Goal: Task Accomplishment & Management: Use online tool/utility

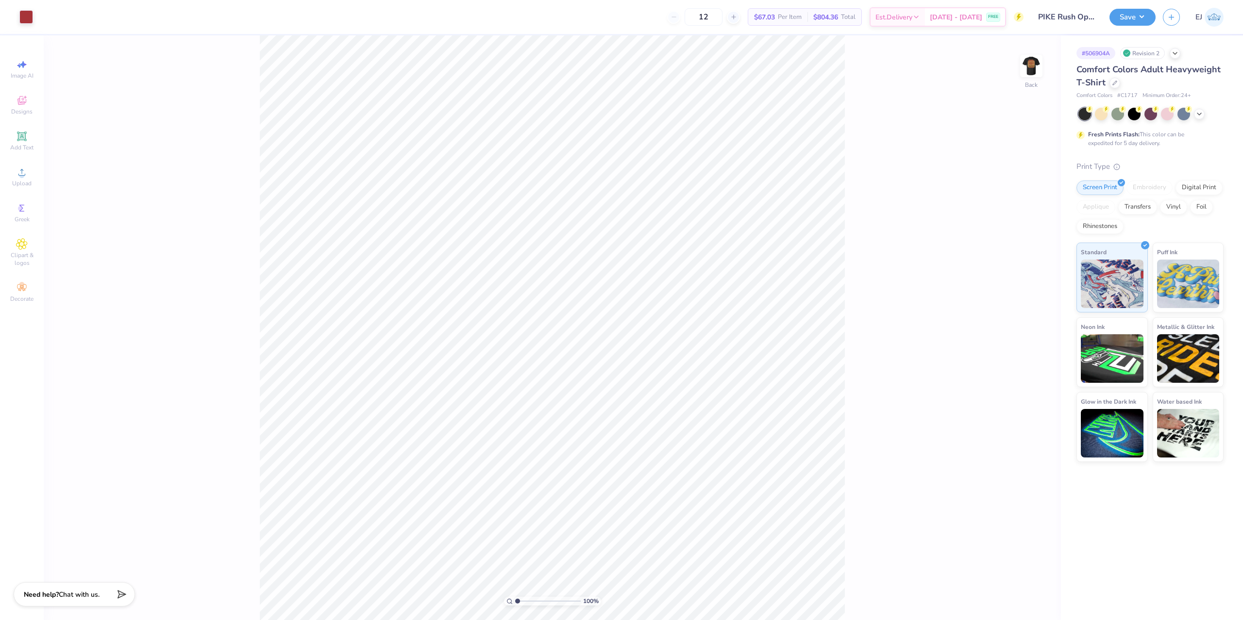
click at [1032, 74] on img at bounding box center [1030, 65] width 19 height 19
click at [391, 34] on div "Art colors 12 $67.03 Per Item $804.36 Total Est. Delivery [DATE] - [DATE] FREE …" at bounding box center [621, 310] width 1243 height 620
click at [12, 180] on div "Upload" at bounding box center [22, 177] width 34 height 29
click at [1023, 297] on input "18.00" at bounding box center [1024, 299] width 35 height 14
type input "15"
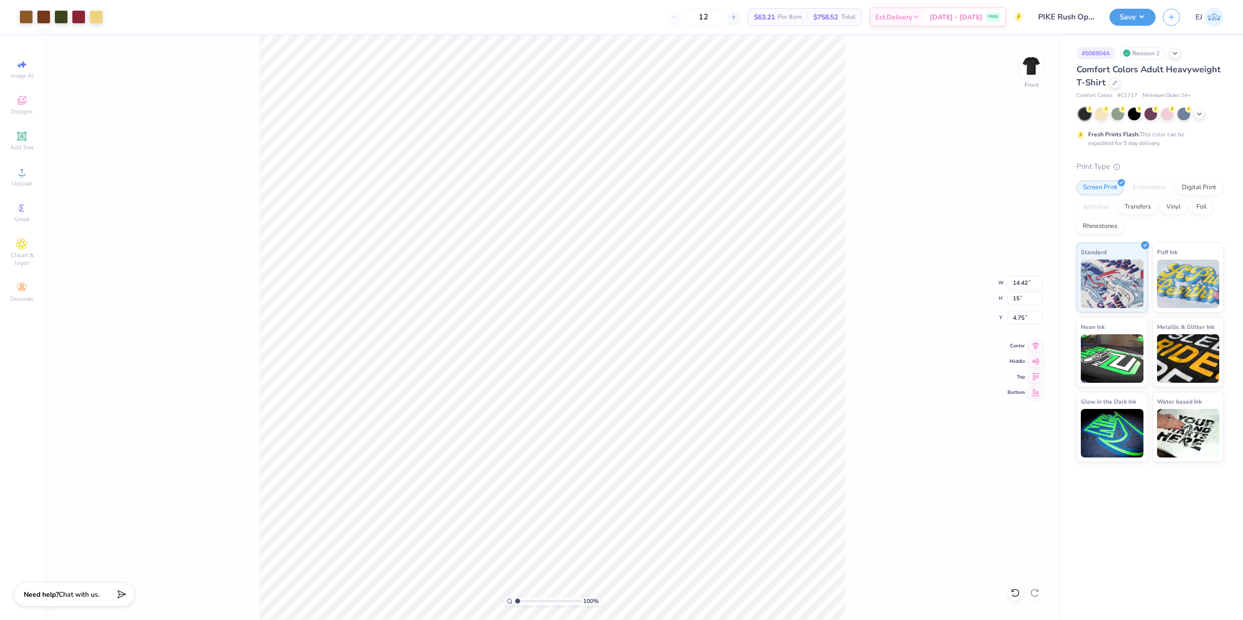
type input "12.02"
type input "15.00"
click at [1021, 318] on input "6.25" at bounding box center [1024, 318] width 35 height 14
type input "3.00"
click at [1117, 23] on button "Save" at bounding box center [1132, 15] width 46 height 17
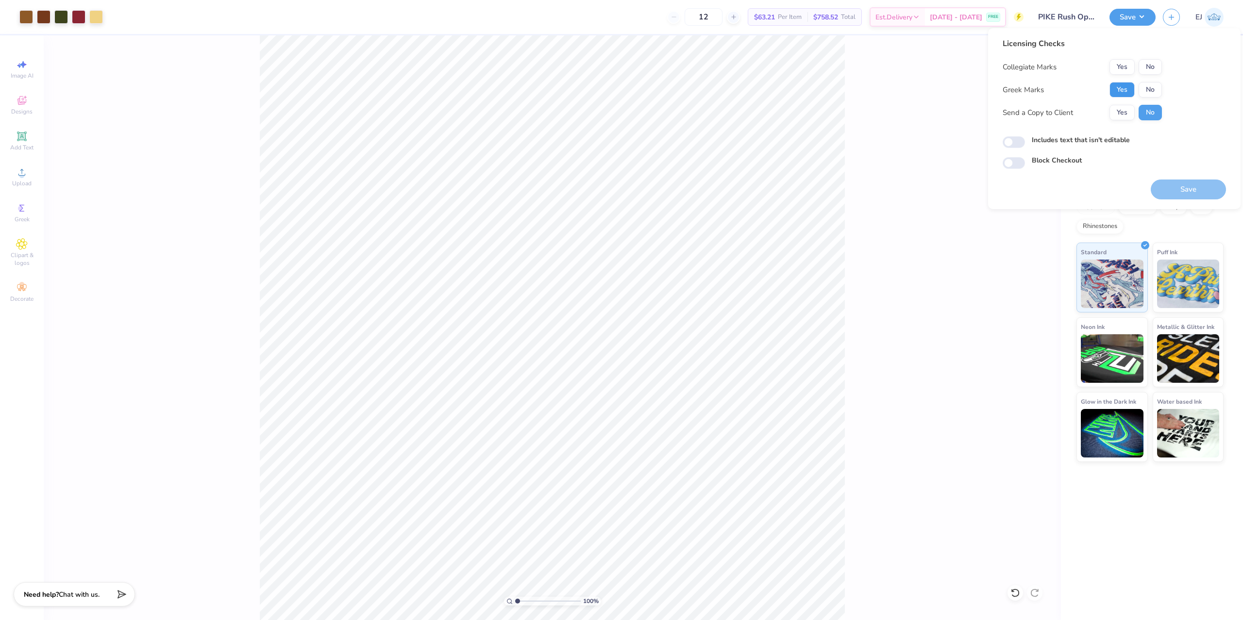
click at [1123, 88] on button "Yes" at bounding box center [1121, 90] width 25 height 16
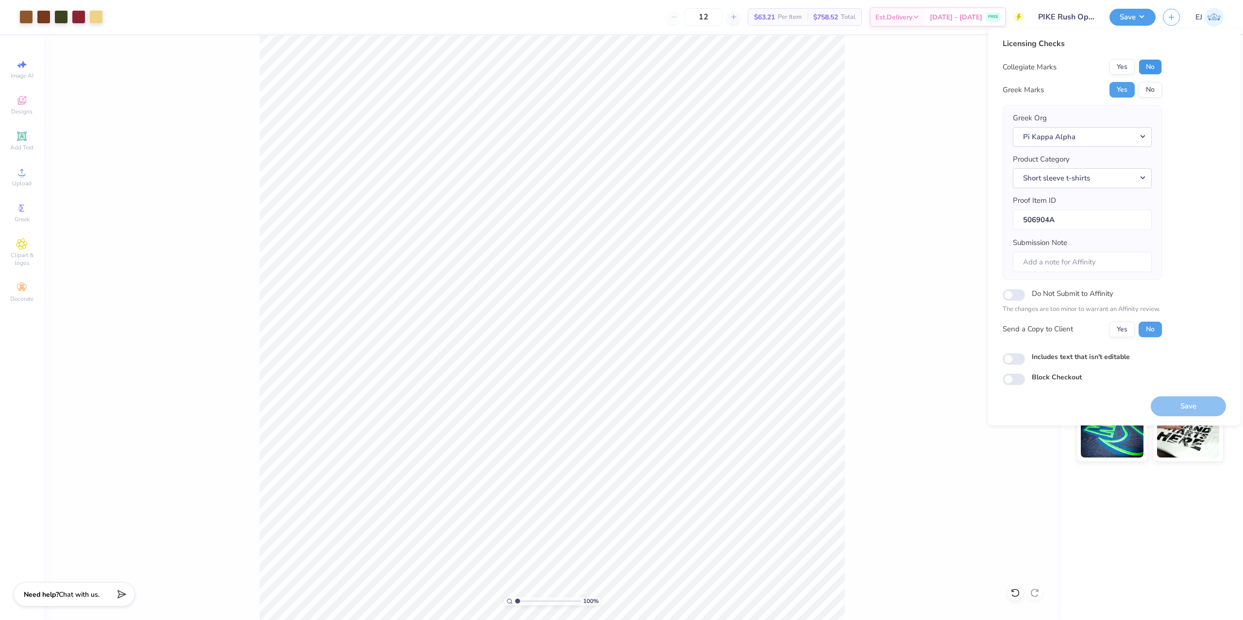
click at [1147, 72] on button "No" at bounding box center [1149, 67] width 23 height 16
click at [1171, 412] on button "Save" at bounding box center [1188, 407] width 75 height 20
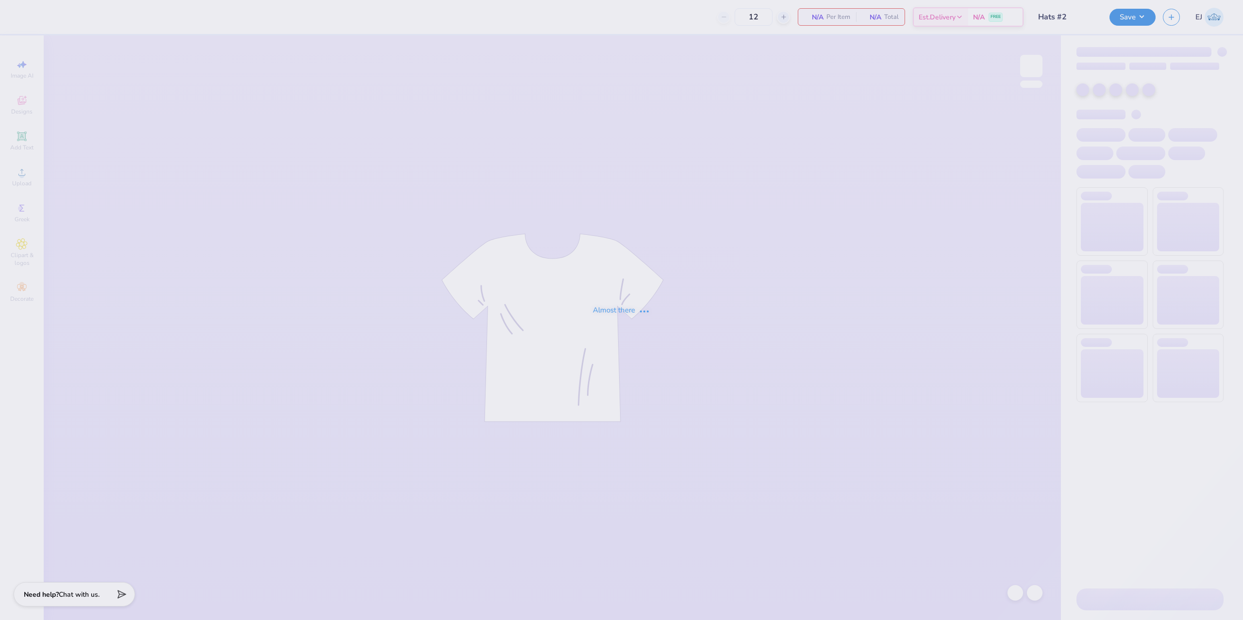
type input "Hats #2"
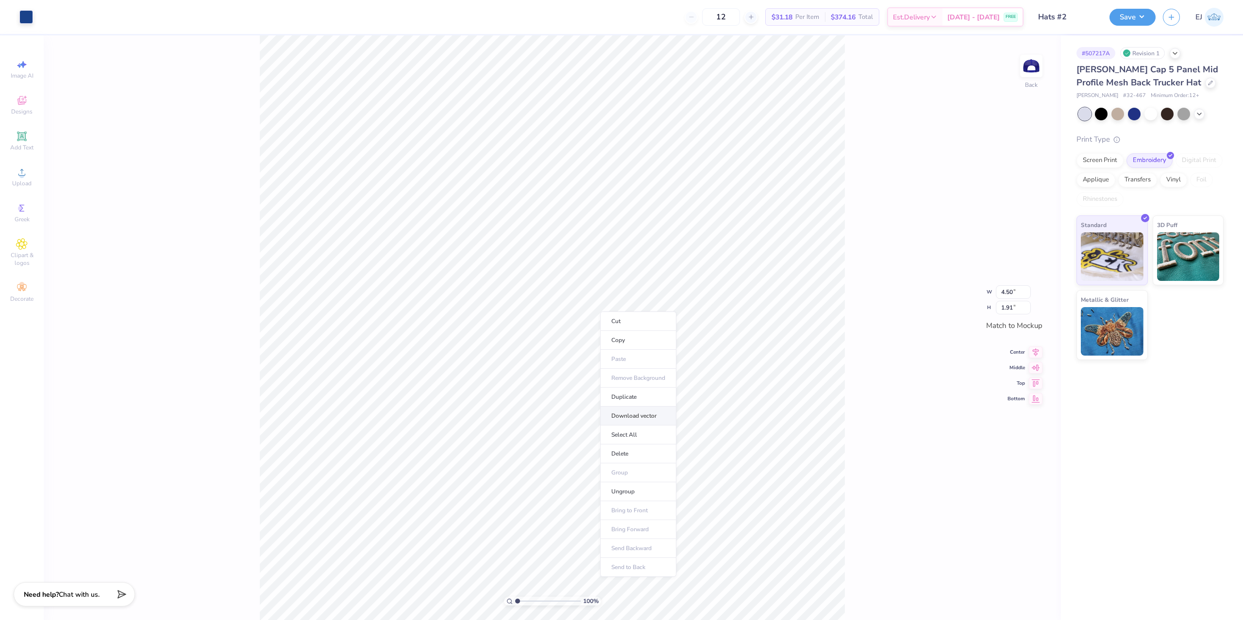
click at [647, 418] on li "Download vector" at bounding box center [638, 416] width 76 height 19
click at [26, 170] on icon at bounding box center [22, 173] width 12 height 12
click at [1002, 194] on div "100 % Back W 4.50 4.50 " H 1.88 1.88 " Match to Mockup Center Middle Top Bottom" at bounding box center [552, 327] width 1017 height 585
click at [1134, 9] on button "Save" at bounding box center [1132, 15] width 46 height 17
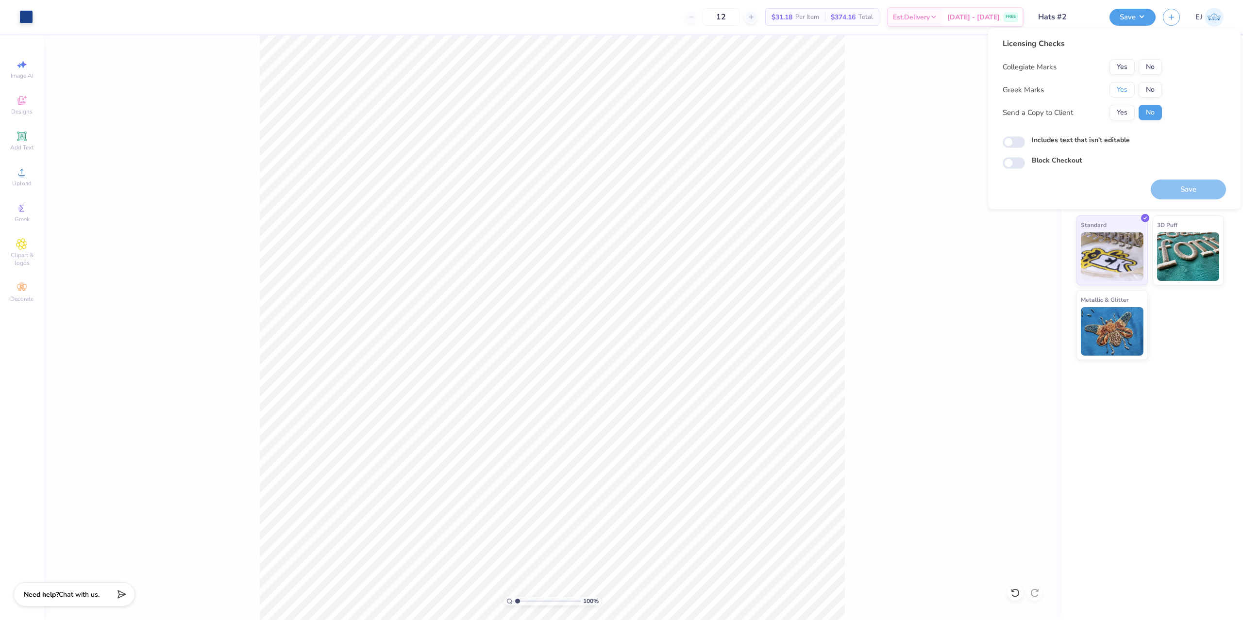
click at [1130, 98] on div "Collegiate Marks Yes No Greek Marks Yes No Send a Copy to Client Yes No" at bounding box center [1082, 89] width 159 height 61
click at [1130, 88] on button "Yes" at bounding box center [1121, 90] width 25 height 16
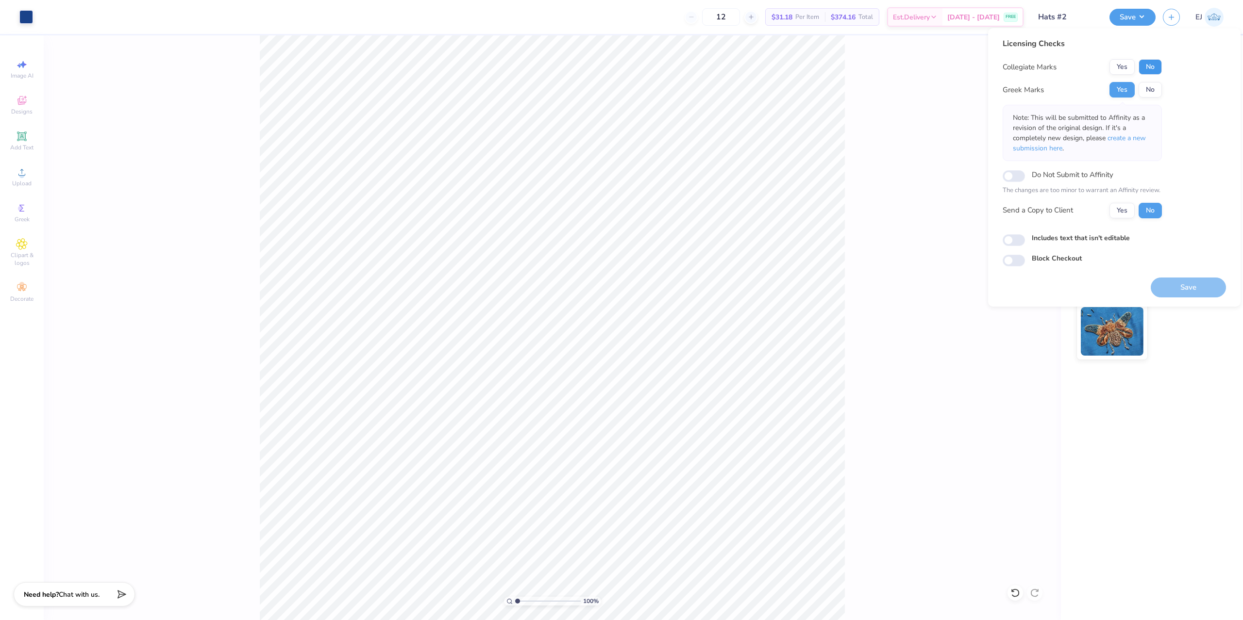
click at [1146, 66] on button "No" at bounding box center [1149, 67] width 23 height 16
click at [1180, 287] on button "Save" at bounding box center [1188, 288] width 75 height 20
